Goal: Navigation & Orientation: Find specific page/section

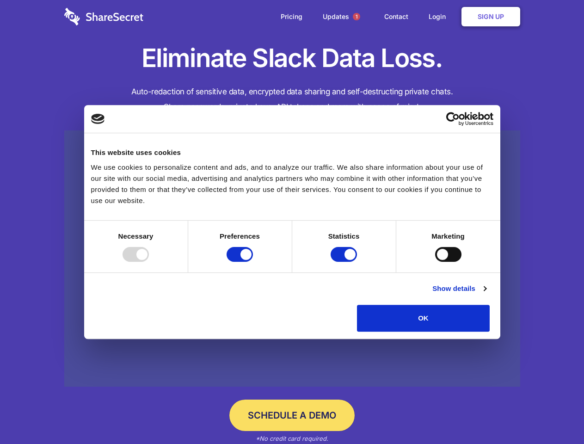
click at [149, 262] on div at bounding box center [135, 254] width 26 height 15
click at [253, 262] on input "Preferences" at bounding box center [239, 254] width 26 height 15
checkbox input "false"
click at [345, 262] on input "Statistics" at bounding box center [343, 254] width 26 height 15
checkbox input "false"
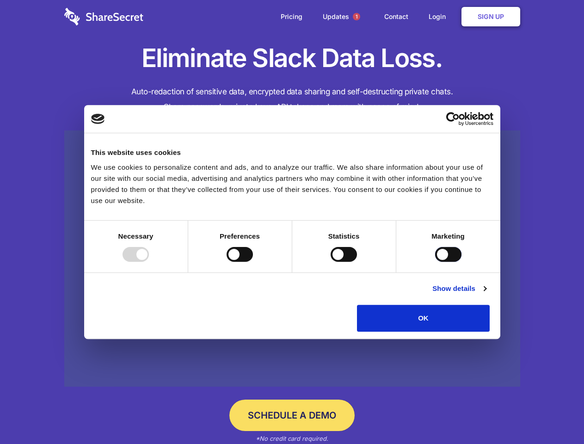
click at [435, 262] on input "Marketing" at bounding box center [448, 254] width 26 height 15
checkbox input "true"
click at [486, 294] on link "Show details" at bounding box center [459, 288] width 54 height 11
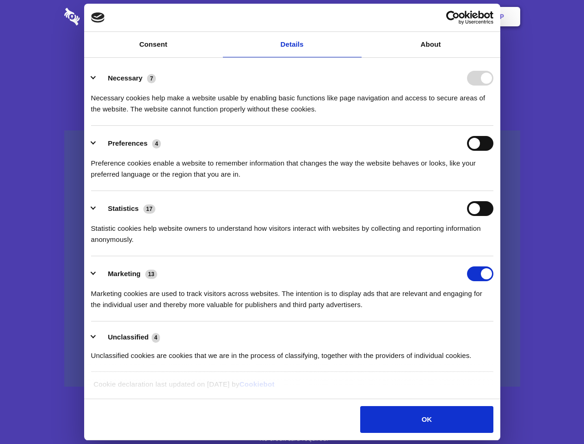
click at [493, 115] on div "Necessary 7 Necessary cookies help make a website usable by enabling basic func…" at bounding box center [292, 93] width 402 height 44
click at [356, 17] on span "1" at bounding box center [356, 16] width 7 height 7
